Goal: Find contact information: Find contact information

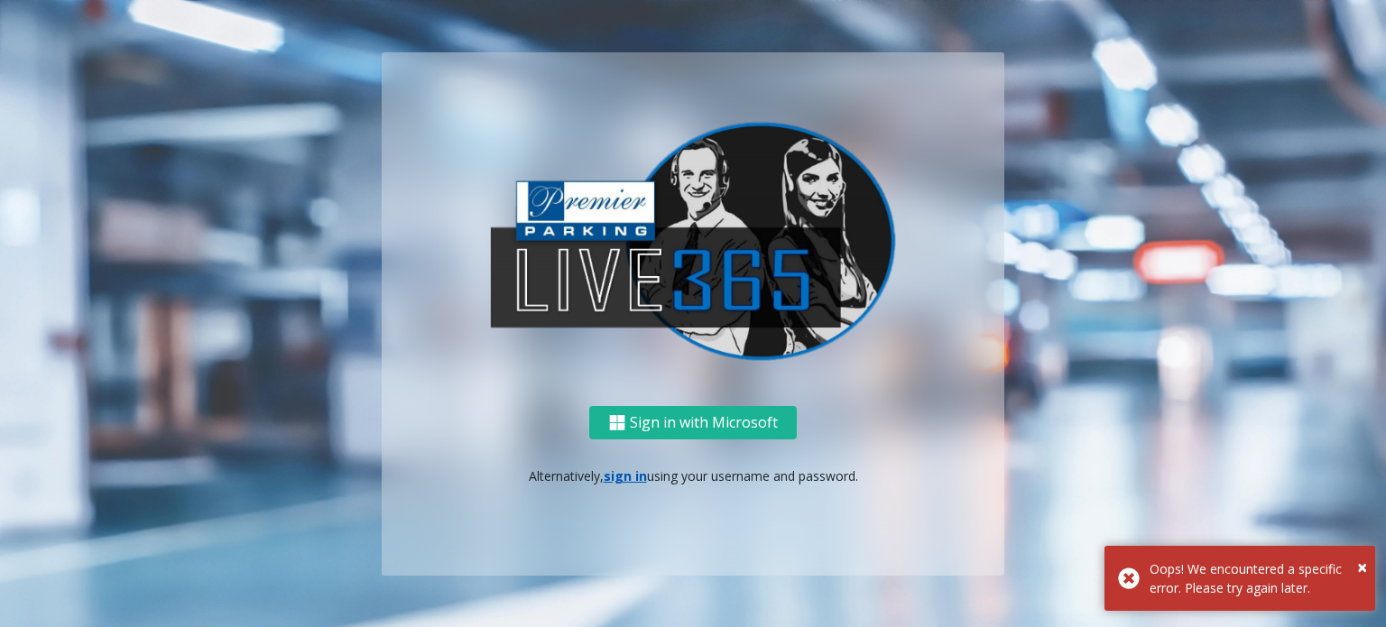
click at [605, 483] on p "Alternatively, sign in using your username and password." at bounding box center [693, 476] width 587 height 19
click at [614, 481] on link "sign in" at bounding box center [625, 475] width 43 height 17
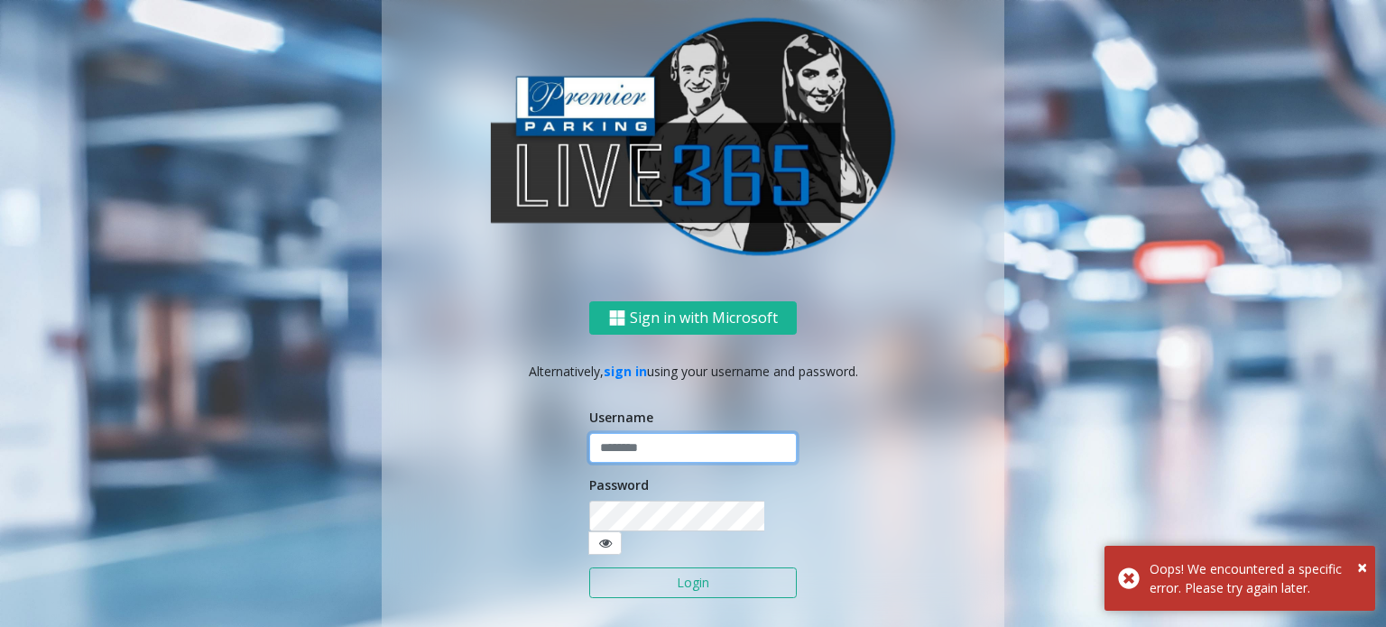
type input "******"
click at [682, 572] on button "Login" at bounding box center [693, 583] width 208 height 31
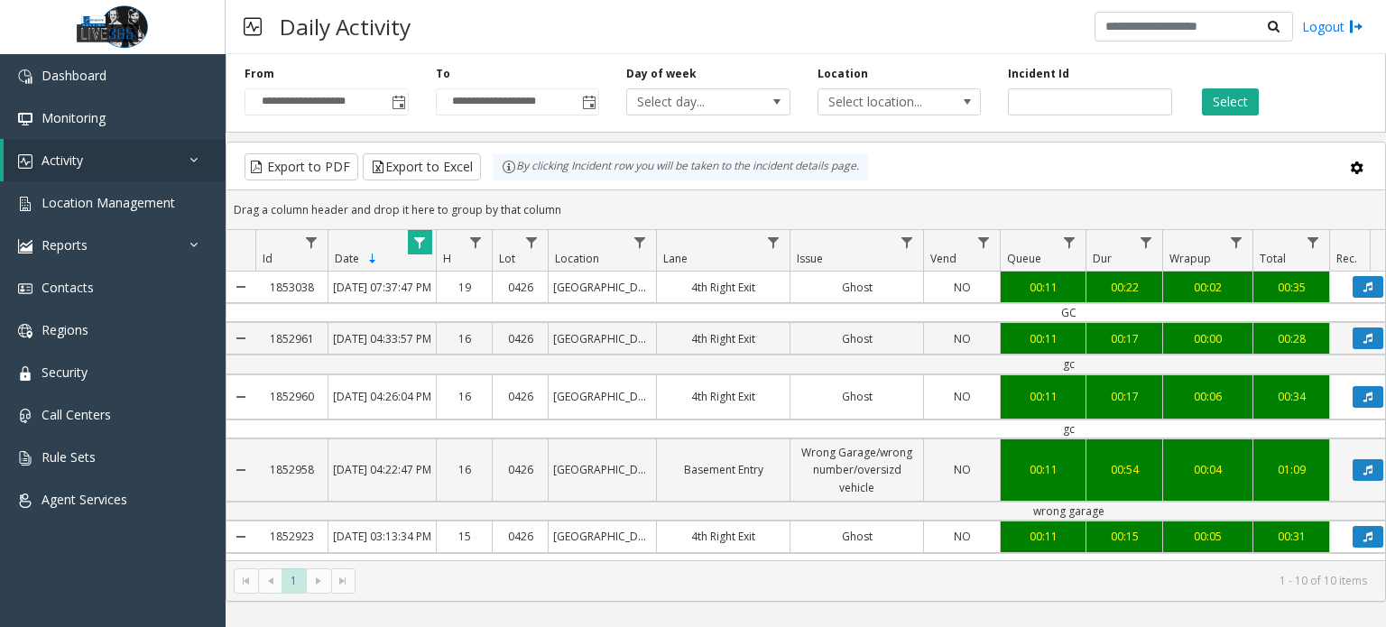
click at [1037, 27] on div "Daily Activity Logout" at bounding box center [806, 27] width 1160 height 54
click at [117, 169] on link "Activity" at bounding box center [115, 160] width 222 height 42
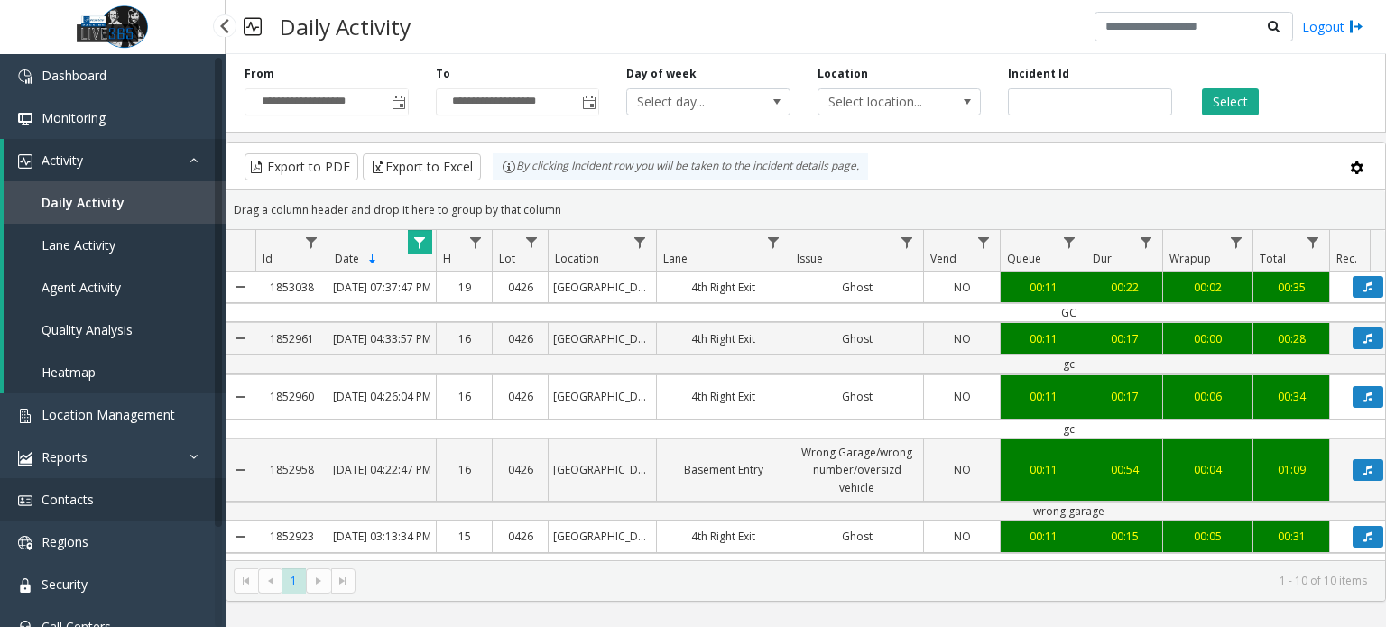
click at [108, 503] on link "Contacts" at bounding box center [113, 499] width 226 height 42
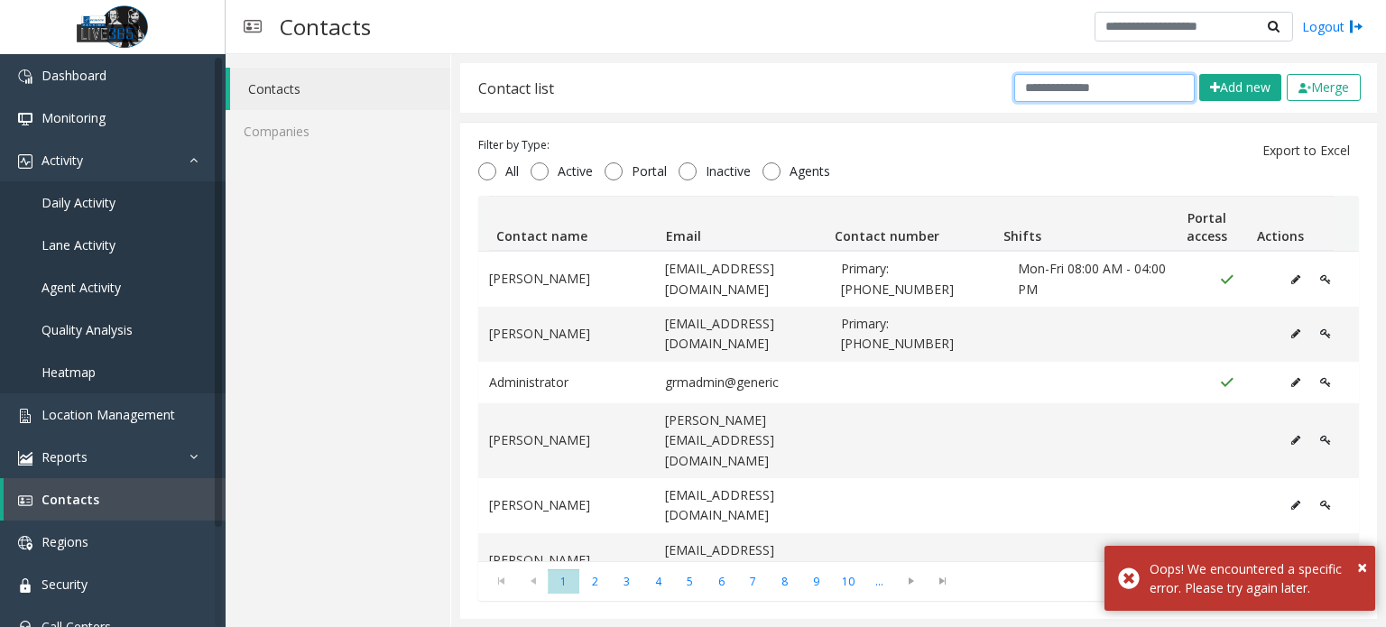
click at [1056, 95] on input "text" at bounding box center [1104, 88] width 180 height 28
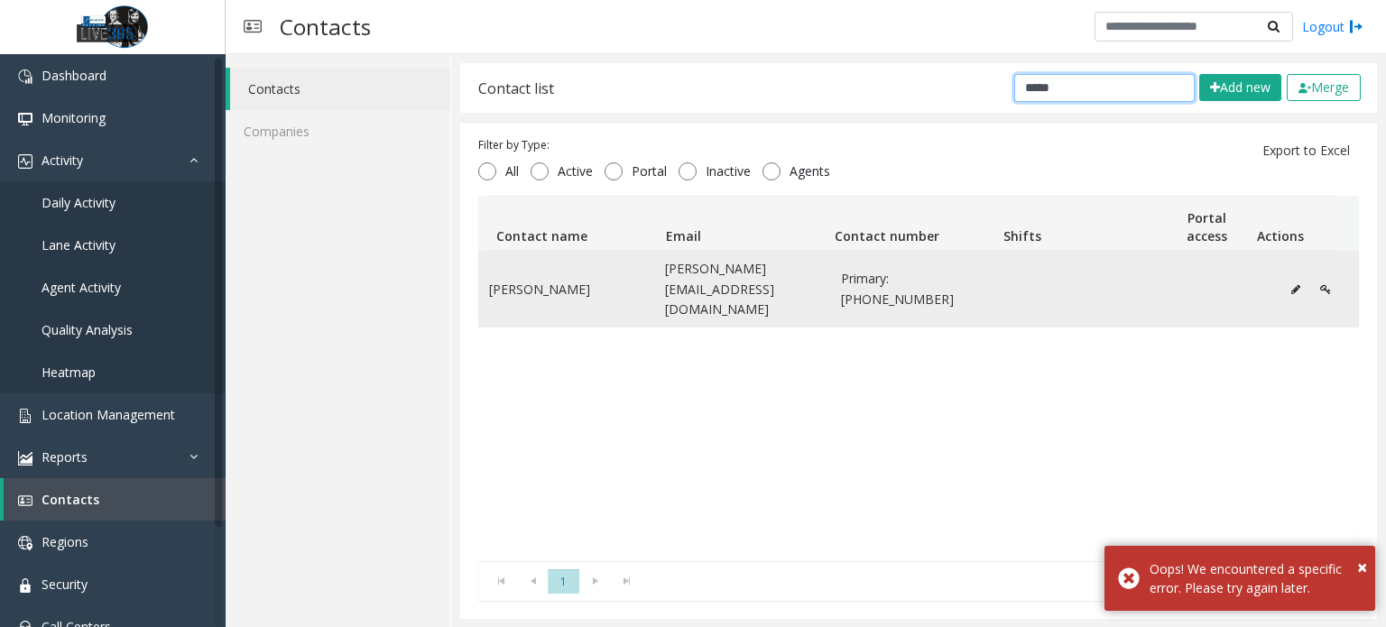
type input "*****"
click at [975, 273] on span "Primary: [PHONE_NUMBER]" at bounding box center [918, 289] width 154 height 41
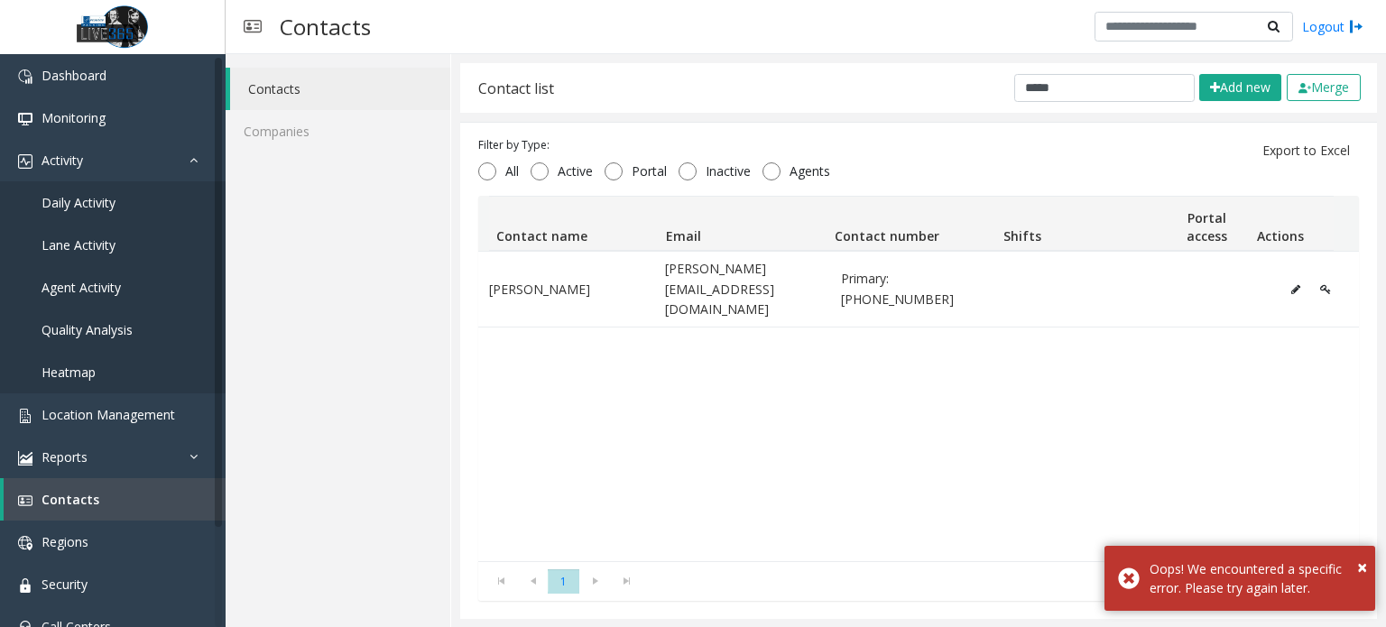
drag, startPoint x: 901, startPoint y: 268, endPoint x: 1243, endPoint y: 296, distance: 342.2
click at [901, 269] on span "Primary: [PHONE_NUMBER]" at bounding box center [918, 289] width 154 height 41
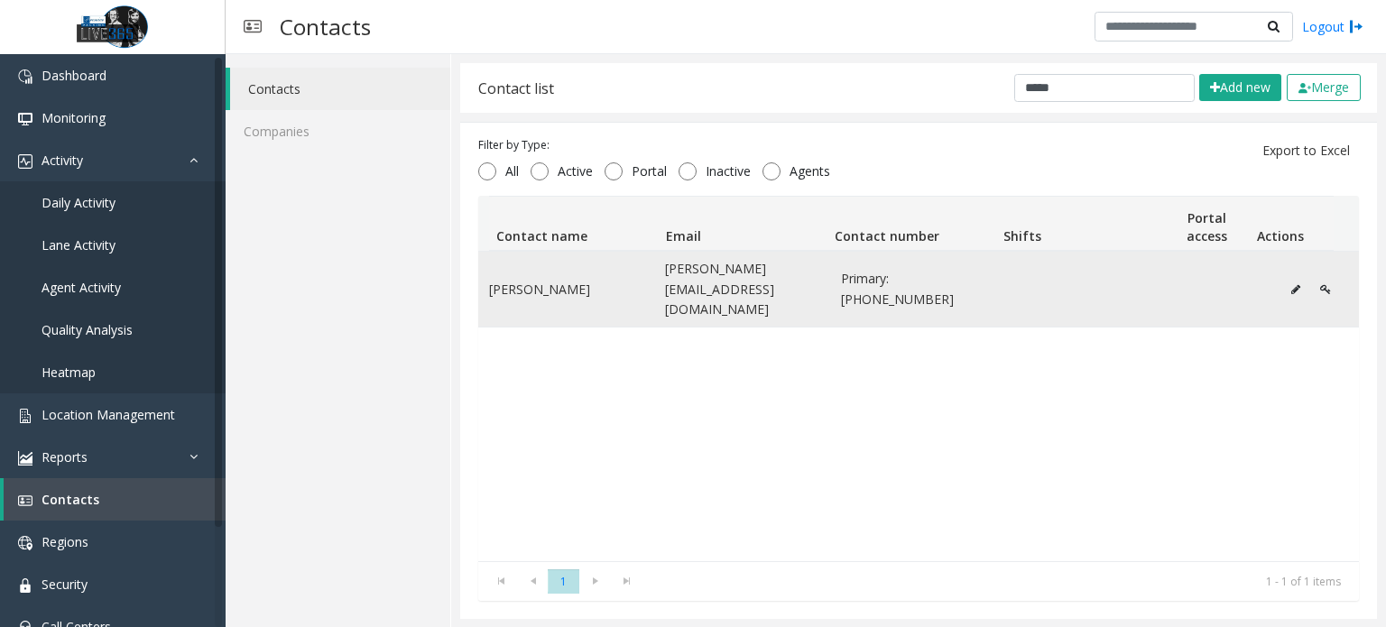
click at [1320, 284] on icon "Data table" at bounding box center [1325, 289] width 11 height 11
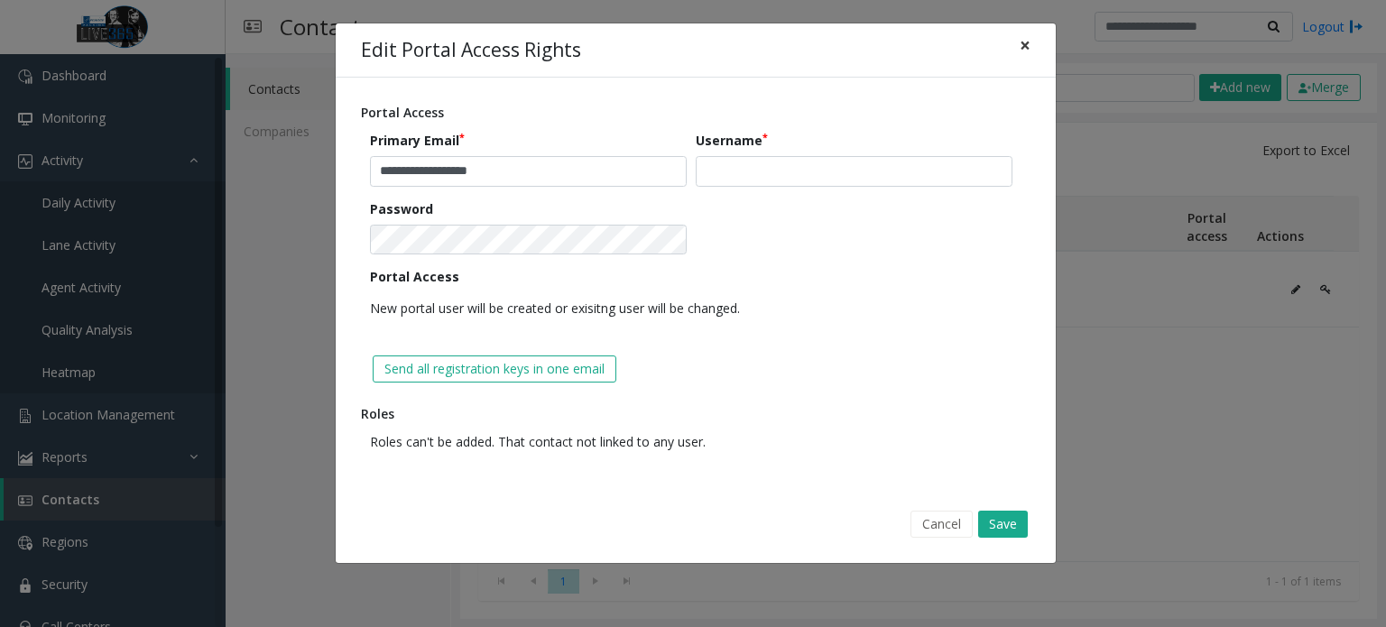
click at [1025, 43] on span "×" at bounding box center [1025, 44] width 11 height 25
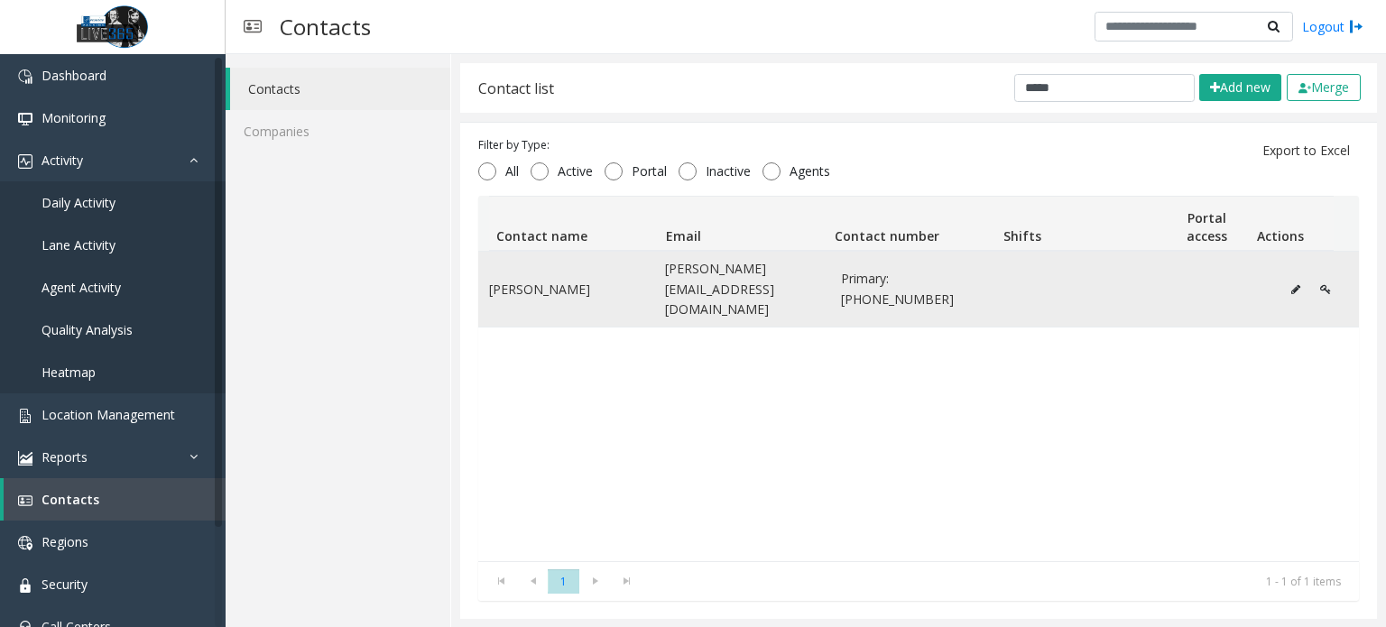
click at [1291, 284] on icon "Data table" at bounding box center [1295, 289] width 9 height 11
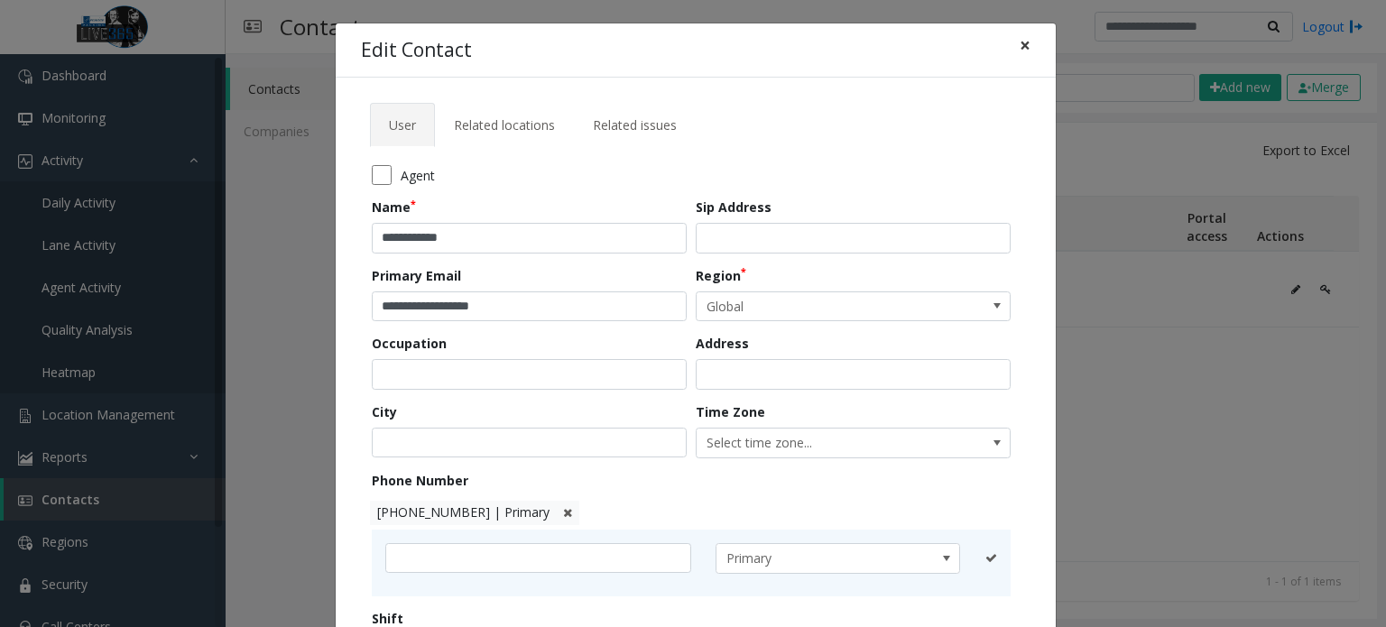
click at [1022, 34] on span "×" at bounding box center [1025, 44] width 11 height 25
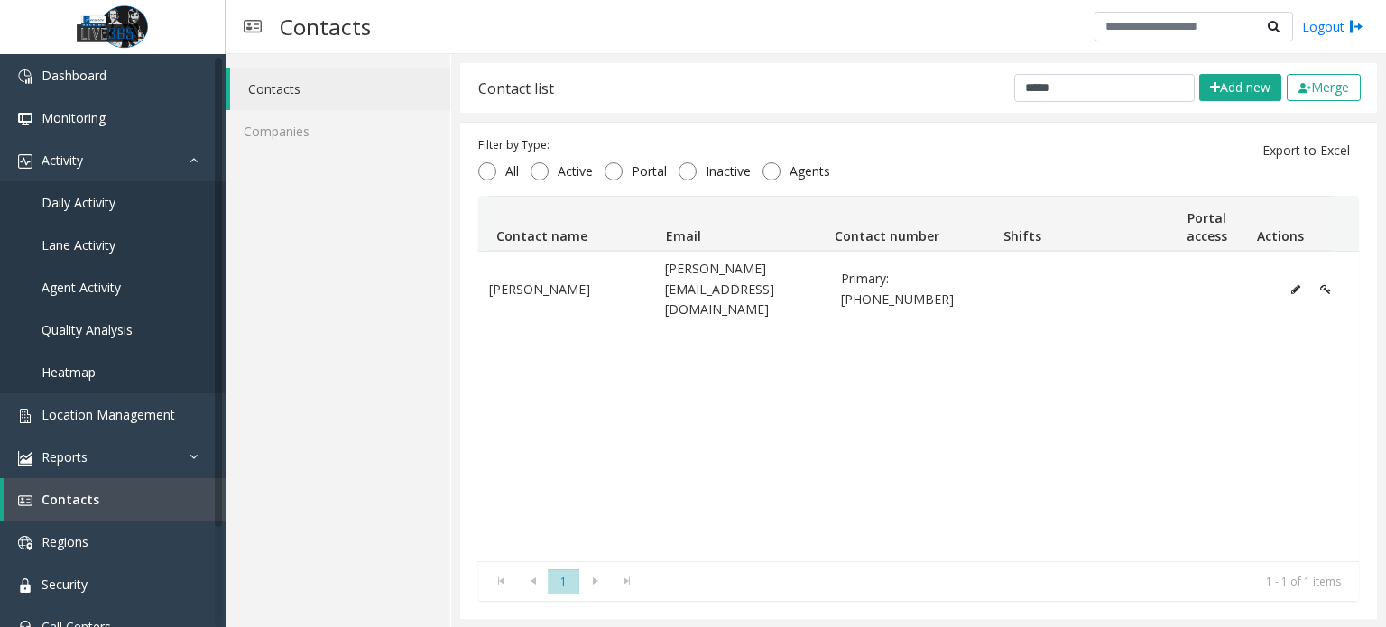
click at [307, 88] on link "Contacts" at bounding box center [340, 89] width 220 height 42
